Goal: Find specific page/section: Find specific page/section

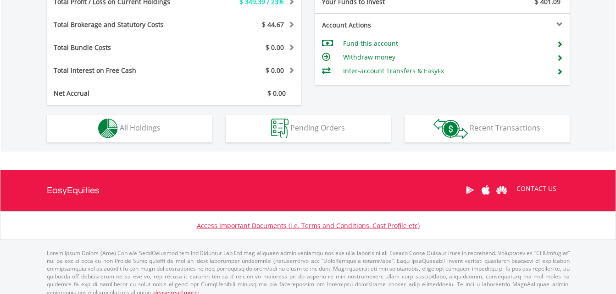
scroll to position [88, 174]
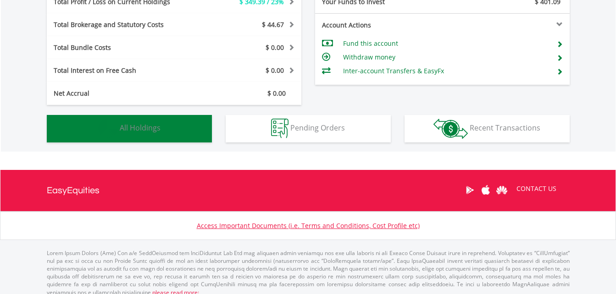
click at [190, 132] on button "Holdings All Holdings" at bounding box center [129, 129] width 165 height 28
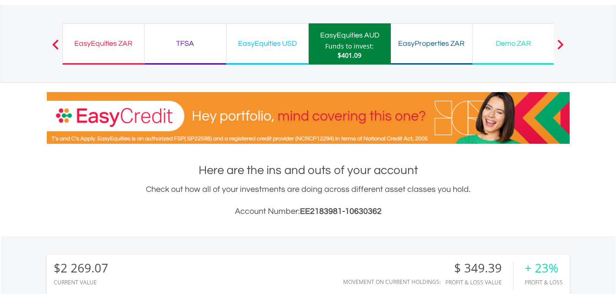
scroll to position [0, 0]
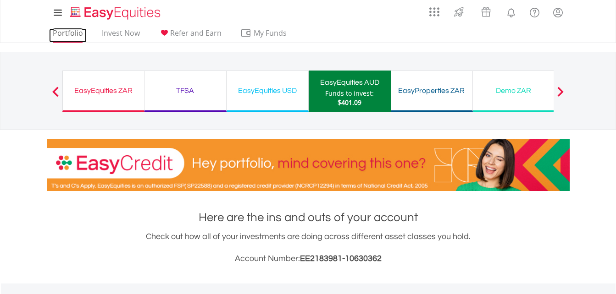
click at [66, 35] on link "Portfolio" at bounding box center [68, 35] width 38 height 14
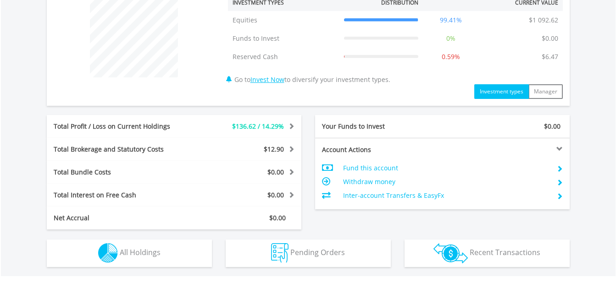
scroll to position [413, 0]
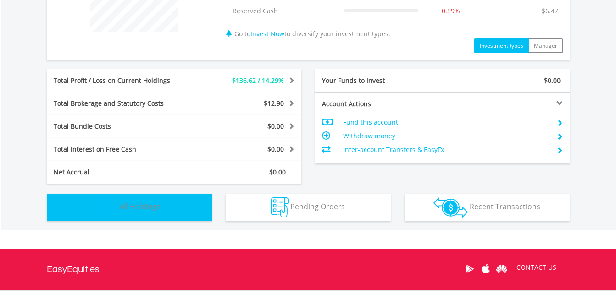
click at [175, 204] on button "Holdings All Holdings" at bounding box center [129, 208] width 165 height 28
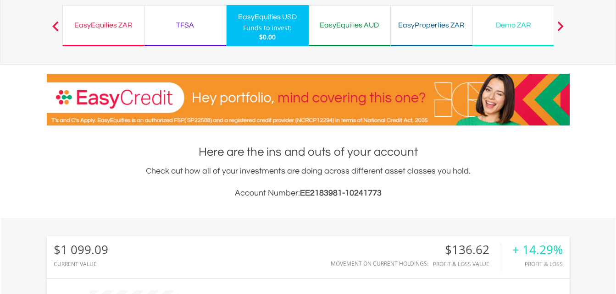
scroll to position [0, 0]
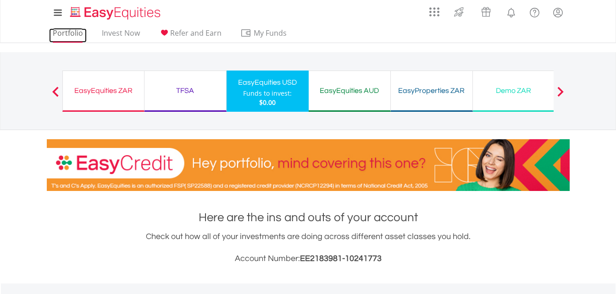
click at [61, 33] on link "Portfolio" at bounding box center [68, 35] width 38 height 14
